Goal: Browse casually

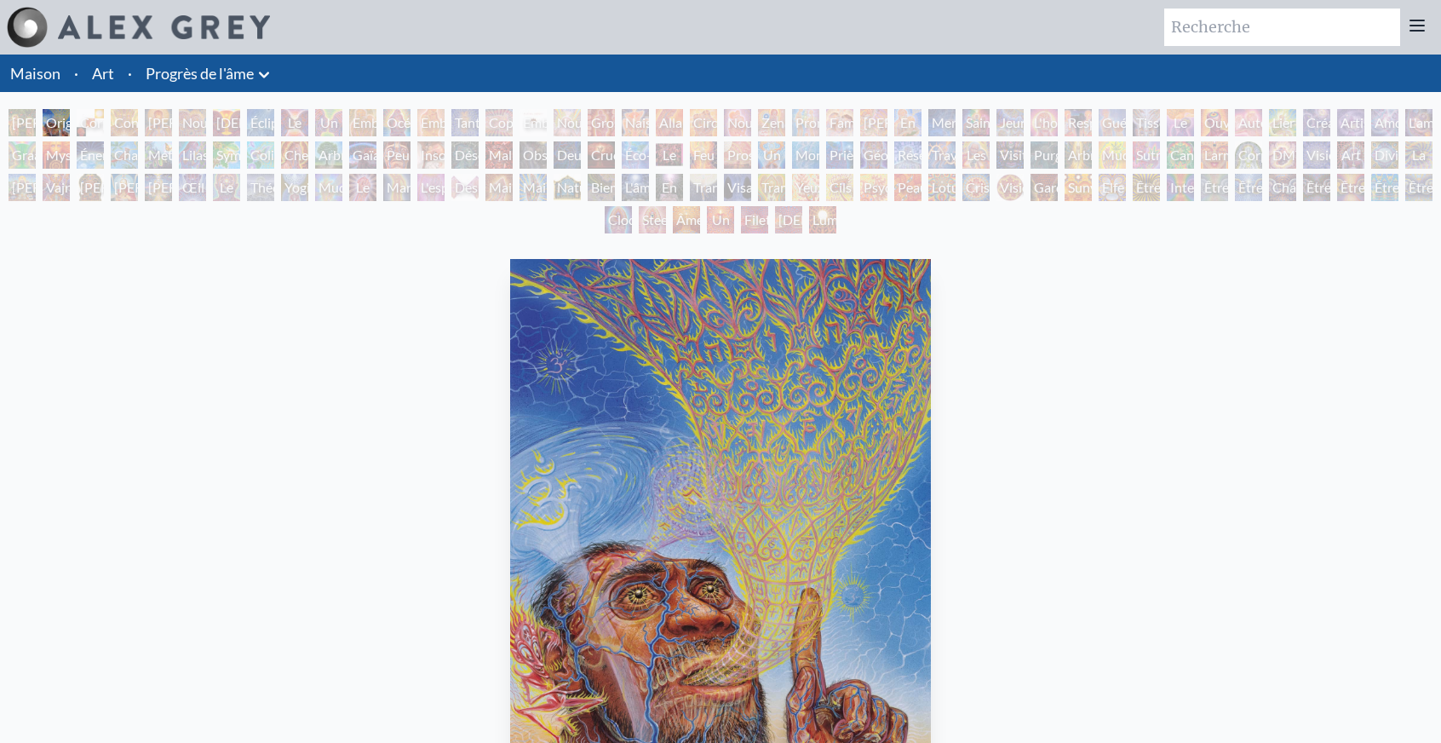
scroll to position [34, 0]
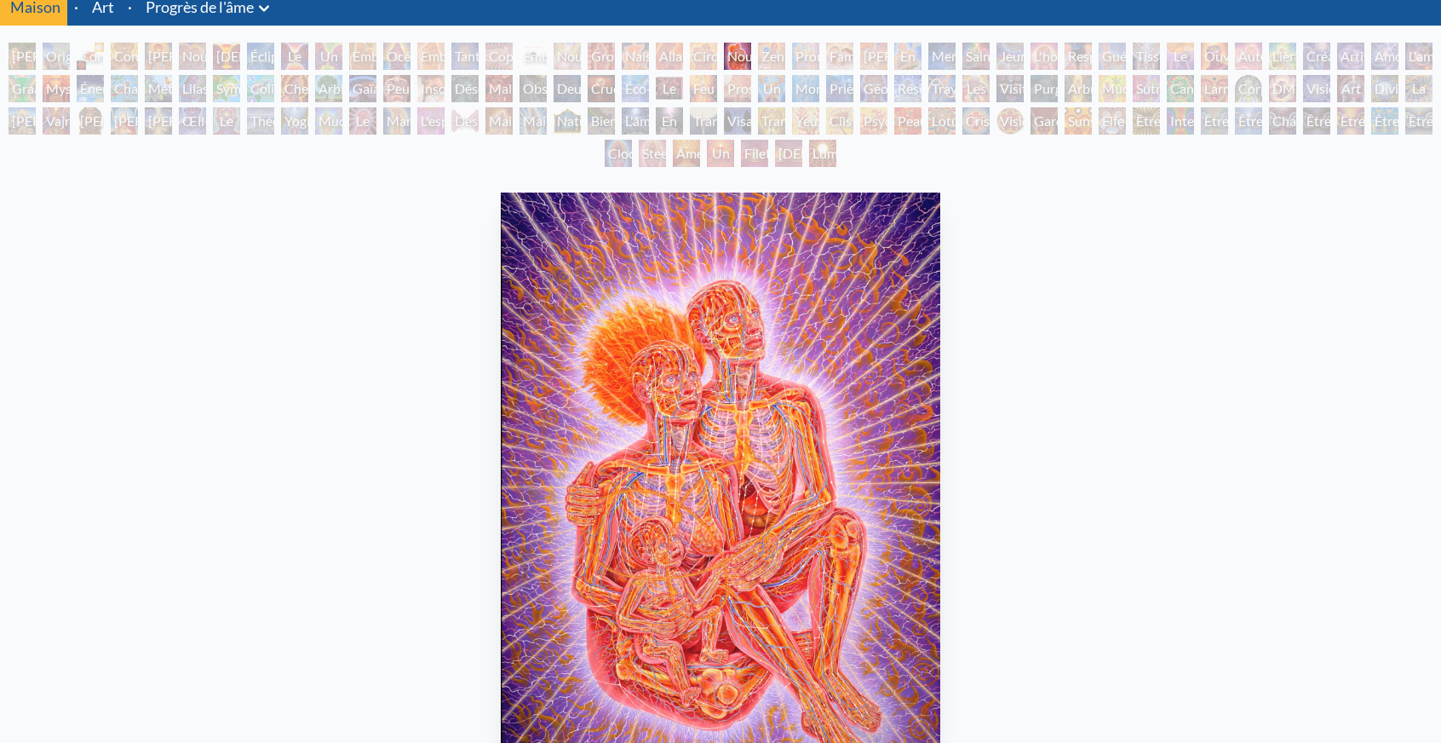
scroll to position [119, 0]
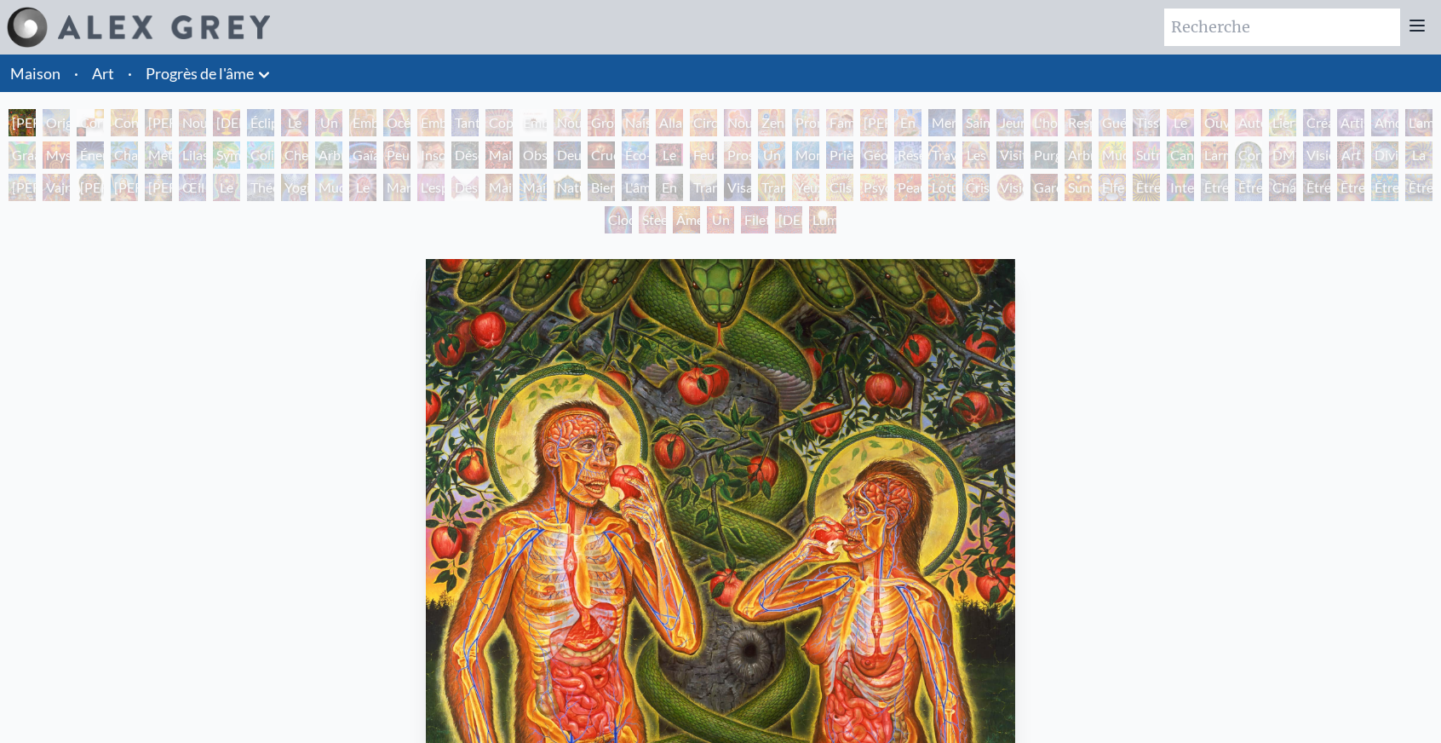
click at [116, 42] on div at bounding box center [138, 27] width 263 height 41
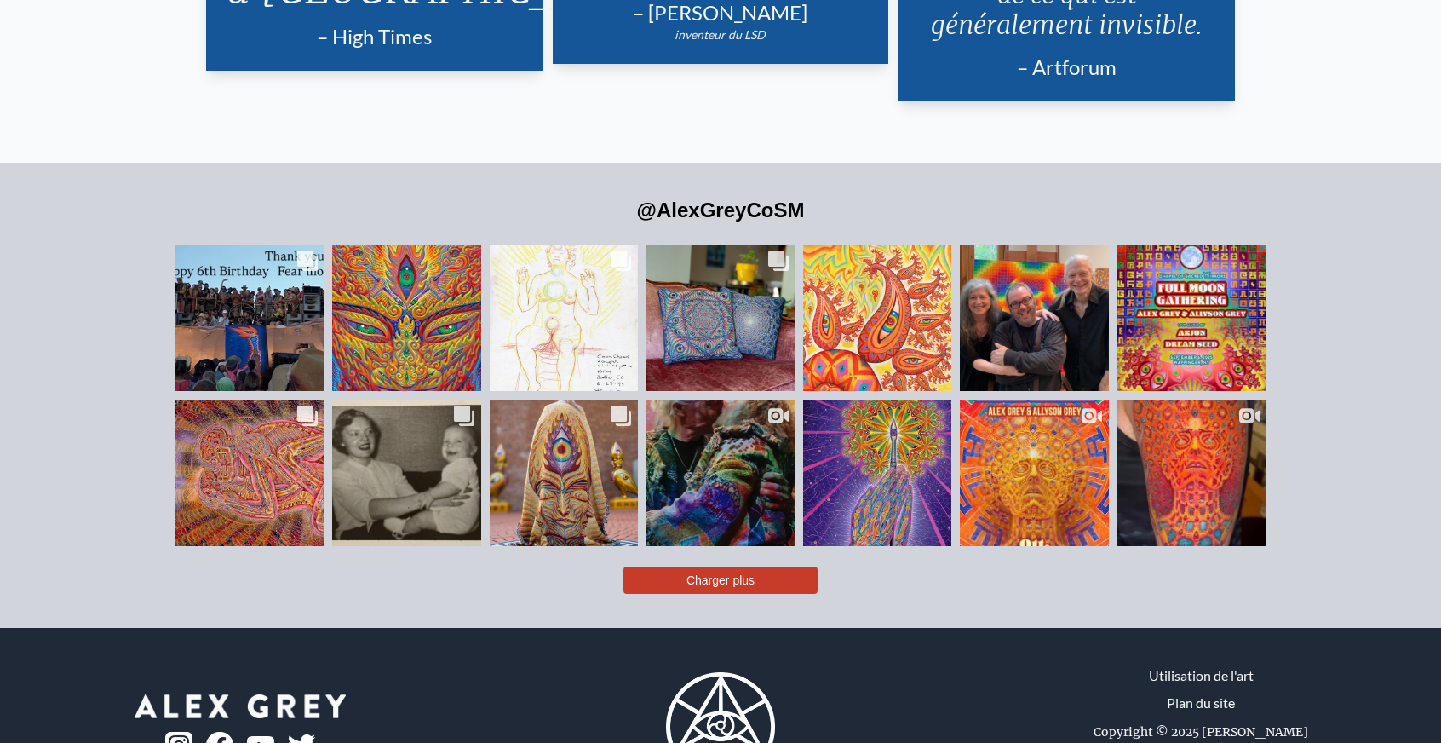
scroll to position [4137, 0]
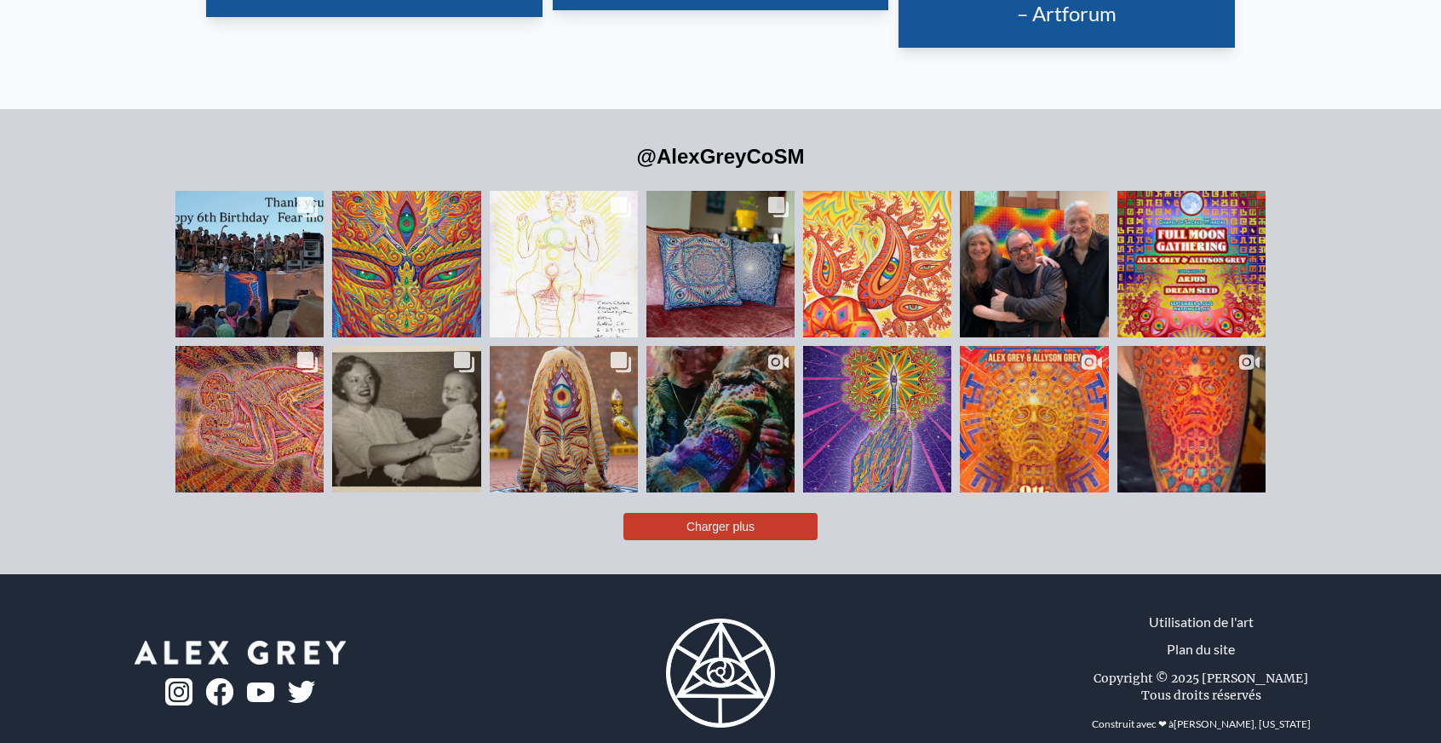
click at [685, 643] on img at bounding box center [720, 672] width 109 height 109
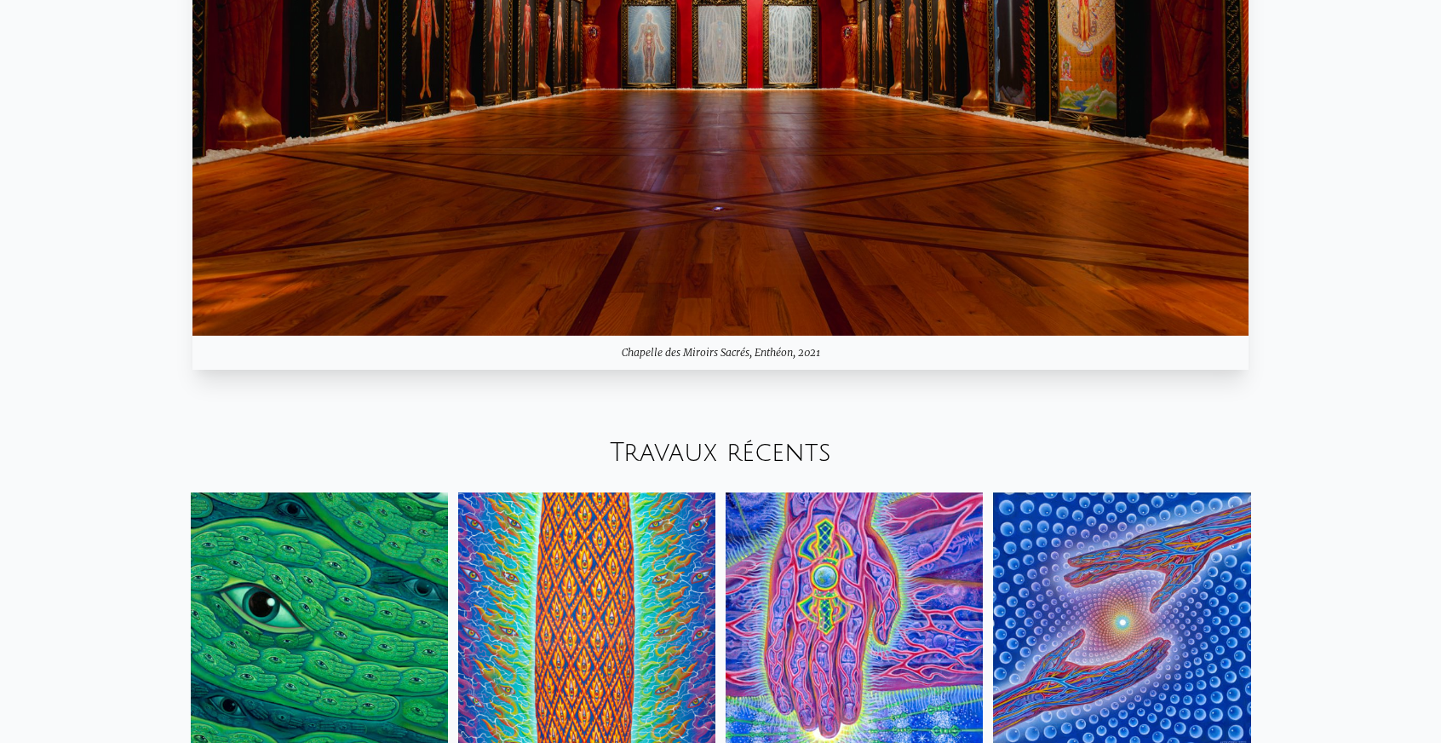
click at [732, 215] on img at bounding box center [720, 39] width 1056 height 594
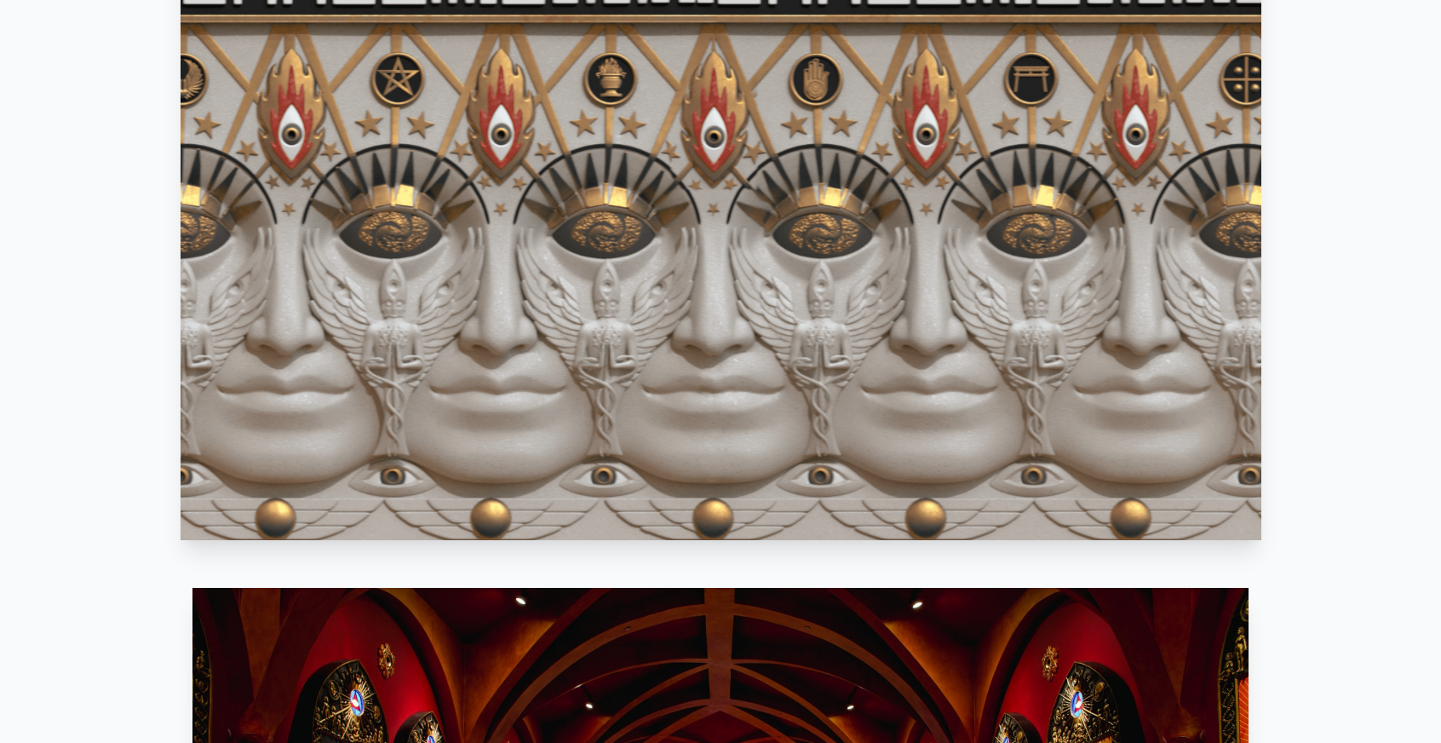
scroll to position [1107, 0]
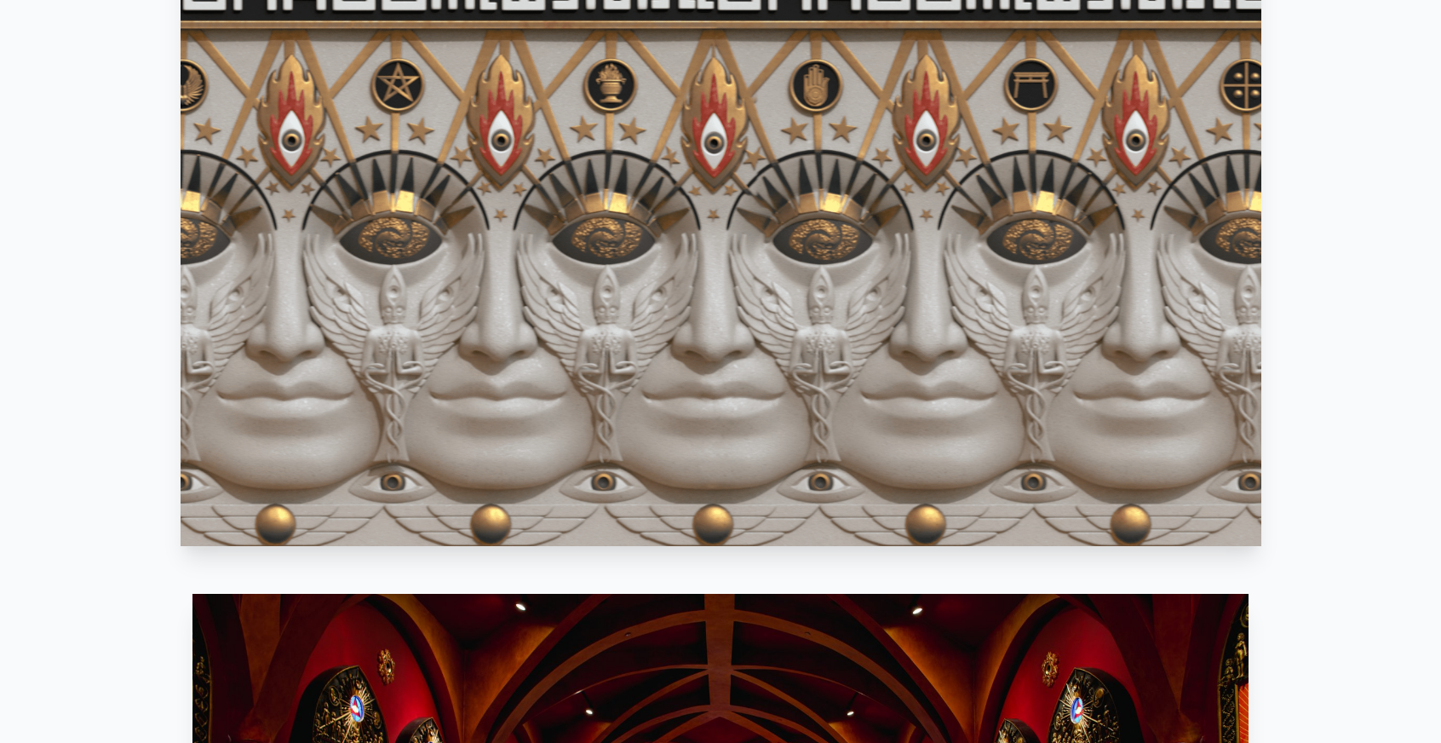
click at [708, 222] on video "Votre navigateur ne prend pas en charge la balise vidéo." at bounding box center [721, 242] width 1081 height 607
